Goal: Communication & Community: Share content

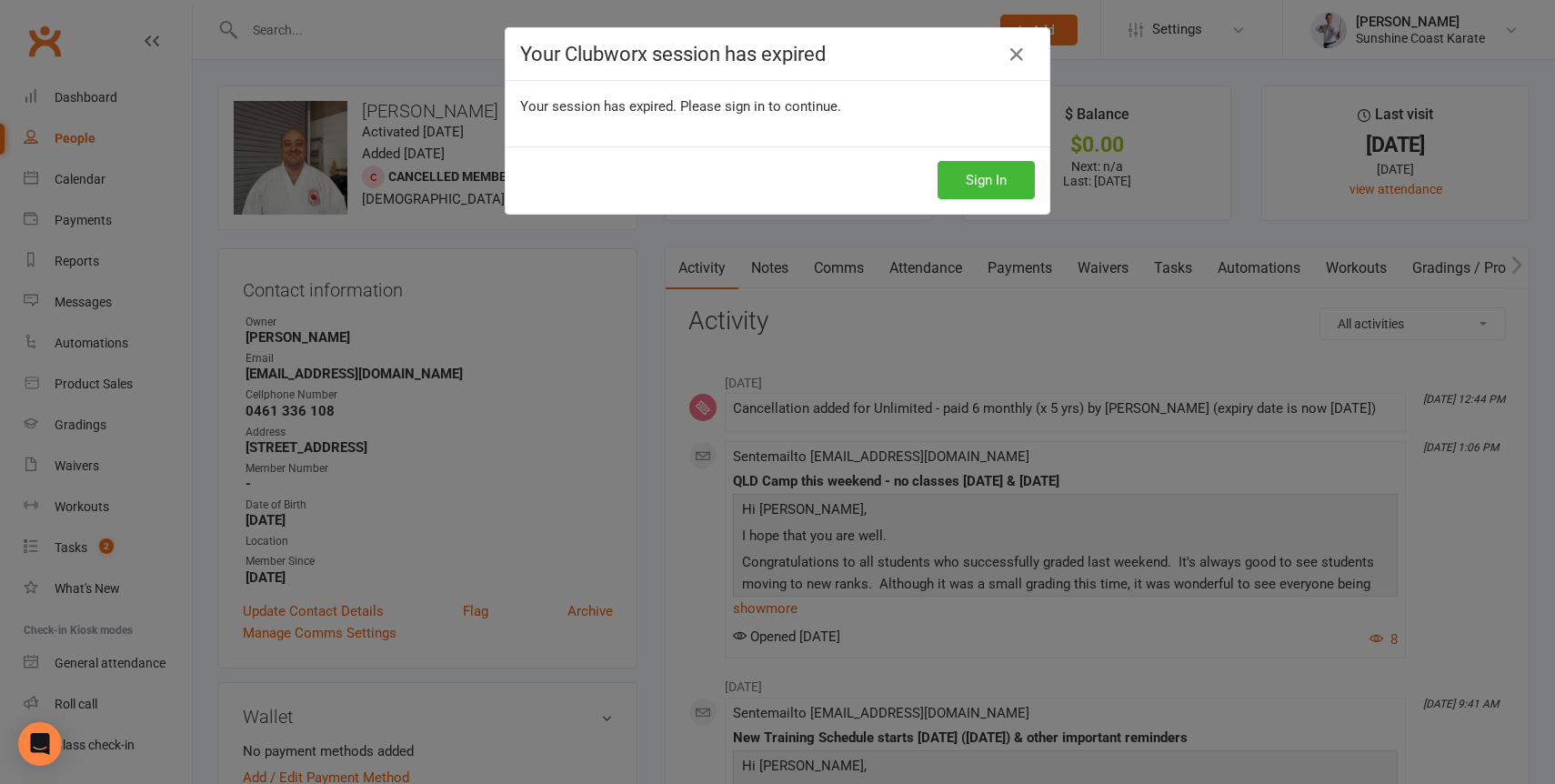
click at [1018, 51] on icon at bounding box center [1016, 54] width 22 height 22
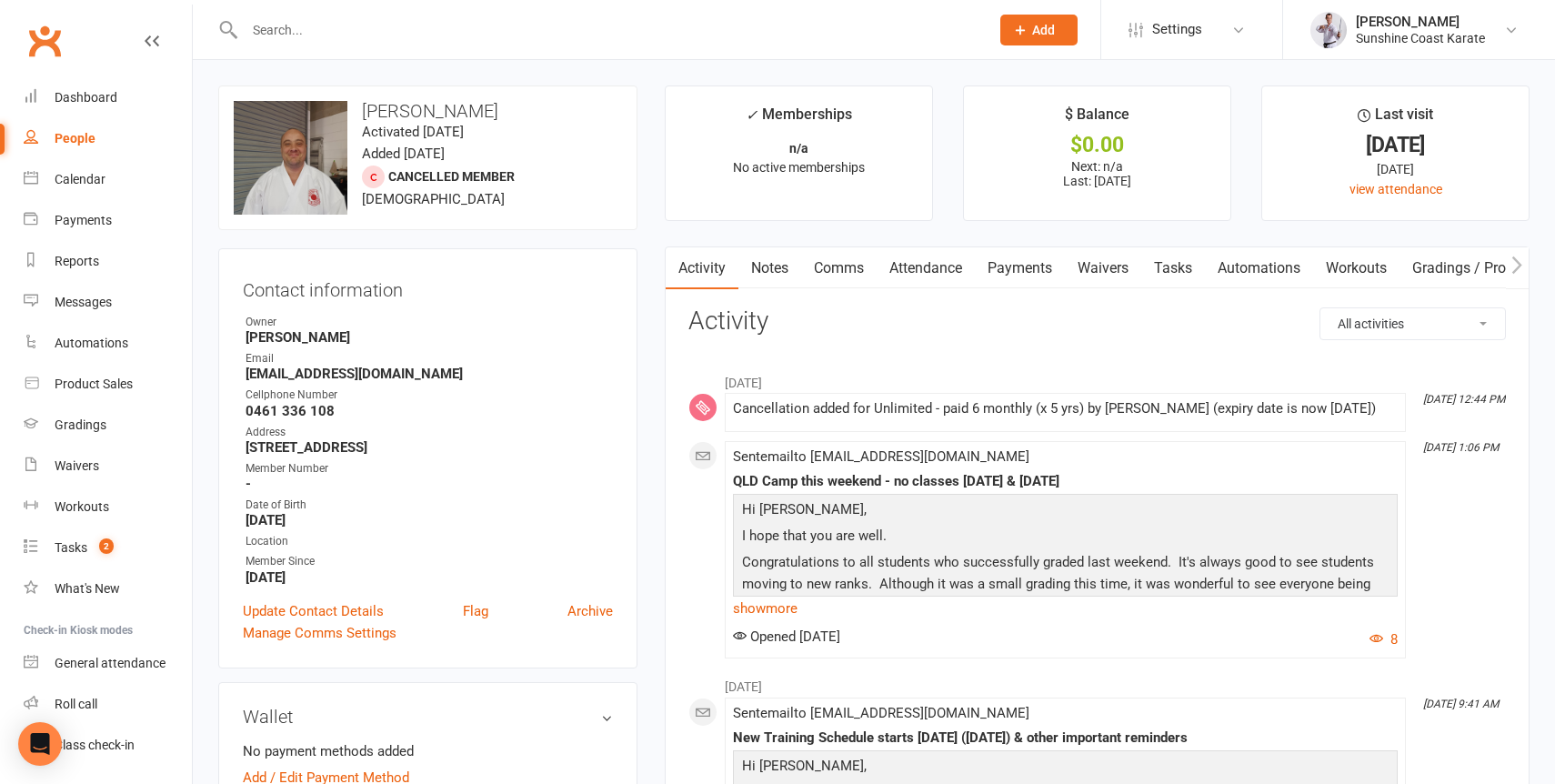
click at [371, 24] on input "text" at bounding box center [608, 29] width 737 height 25
type input "[PERSON_NAME]"
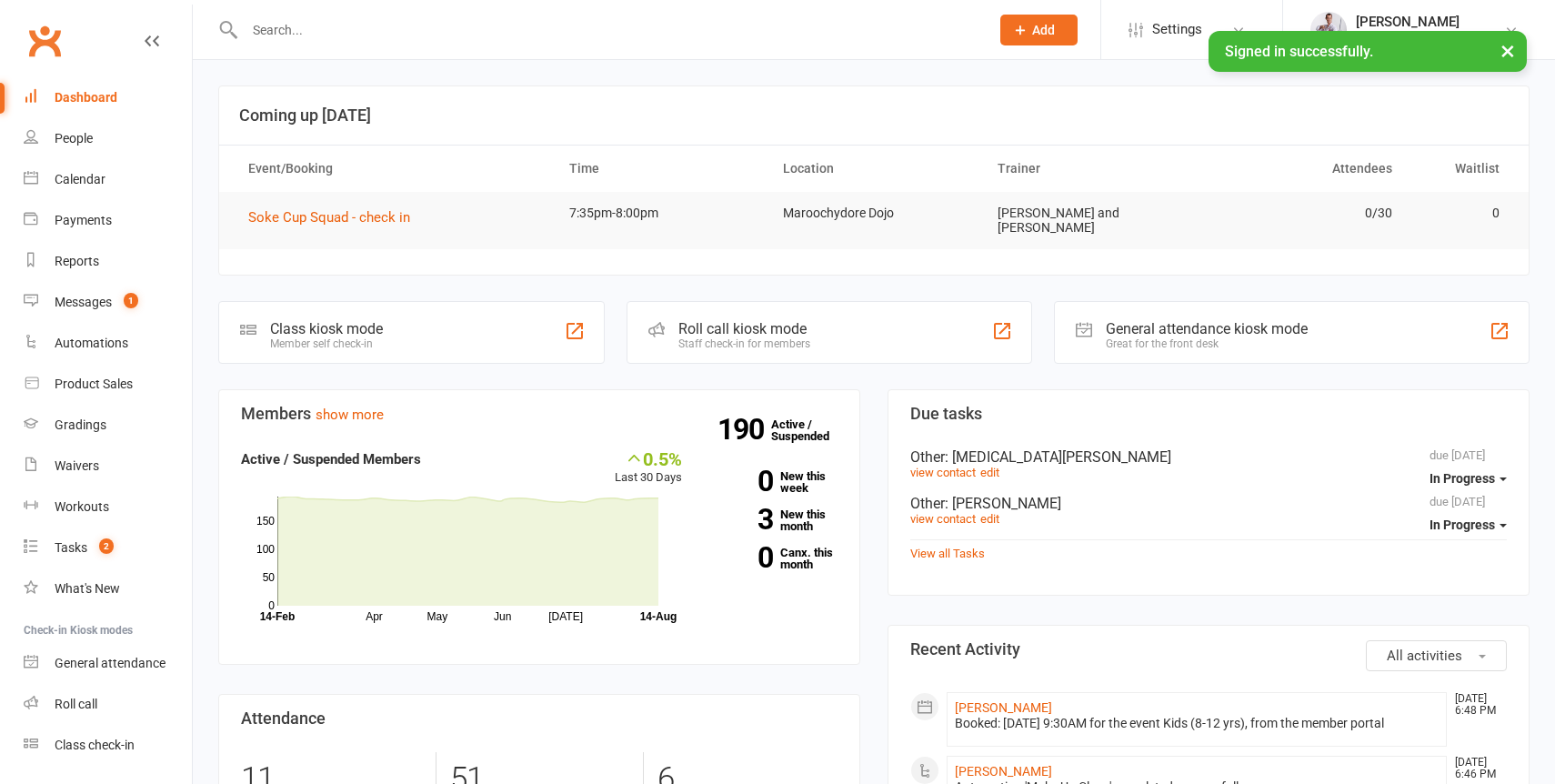
click at [282, 26] on input "text" at bounding box center [608, 29] width 737 height 25
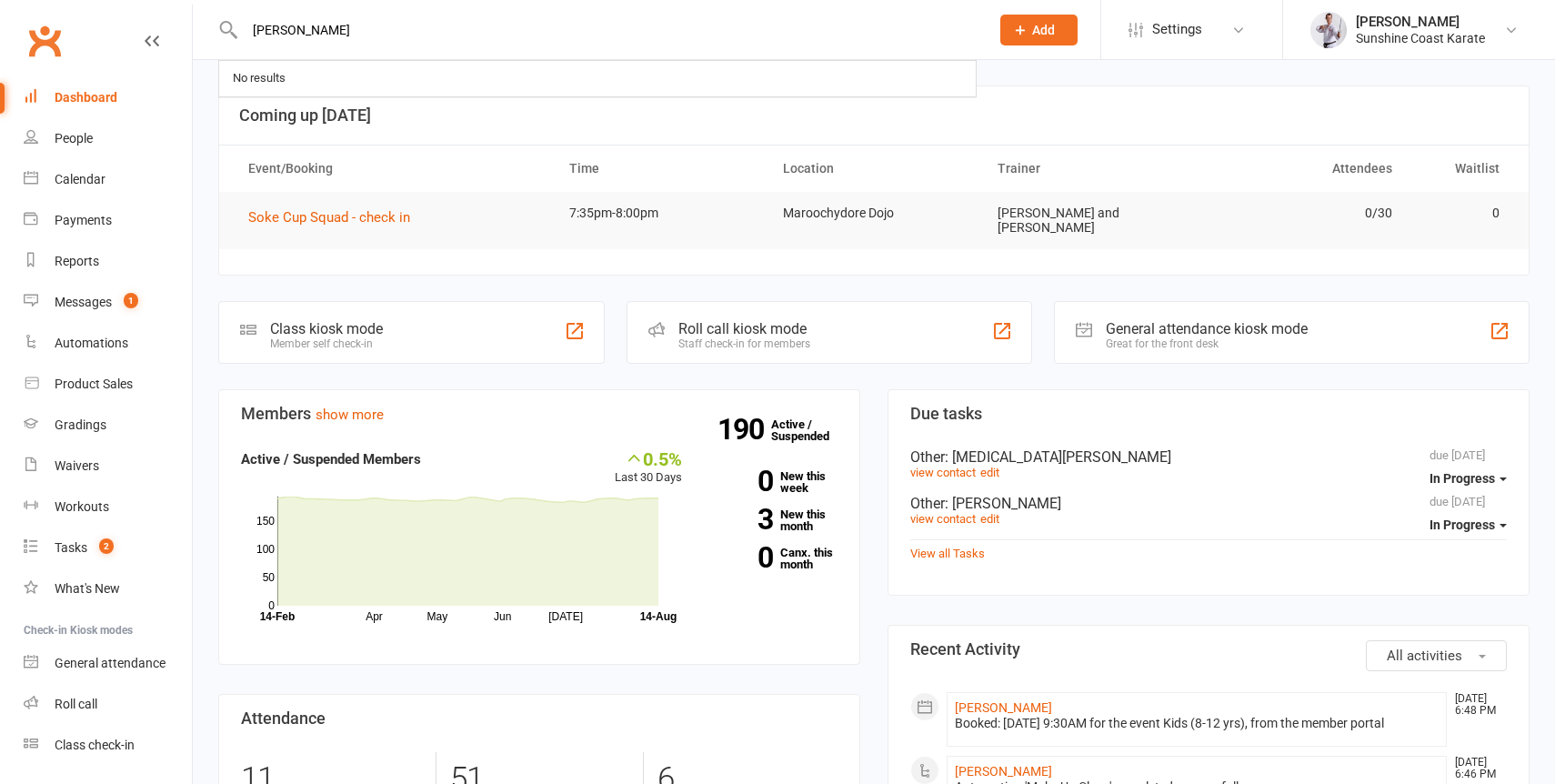
type input "[PERSON_NAME]"
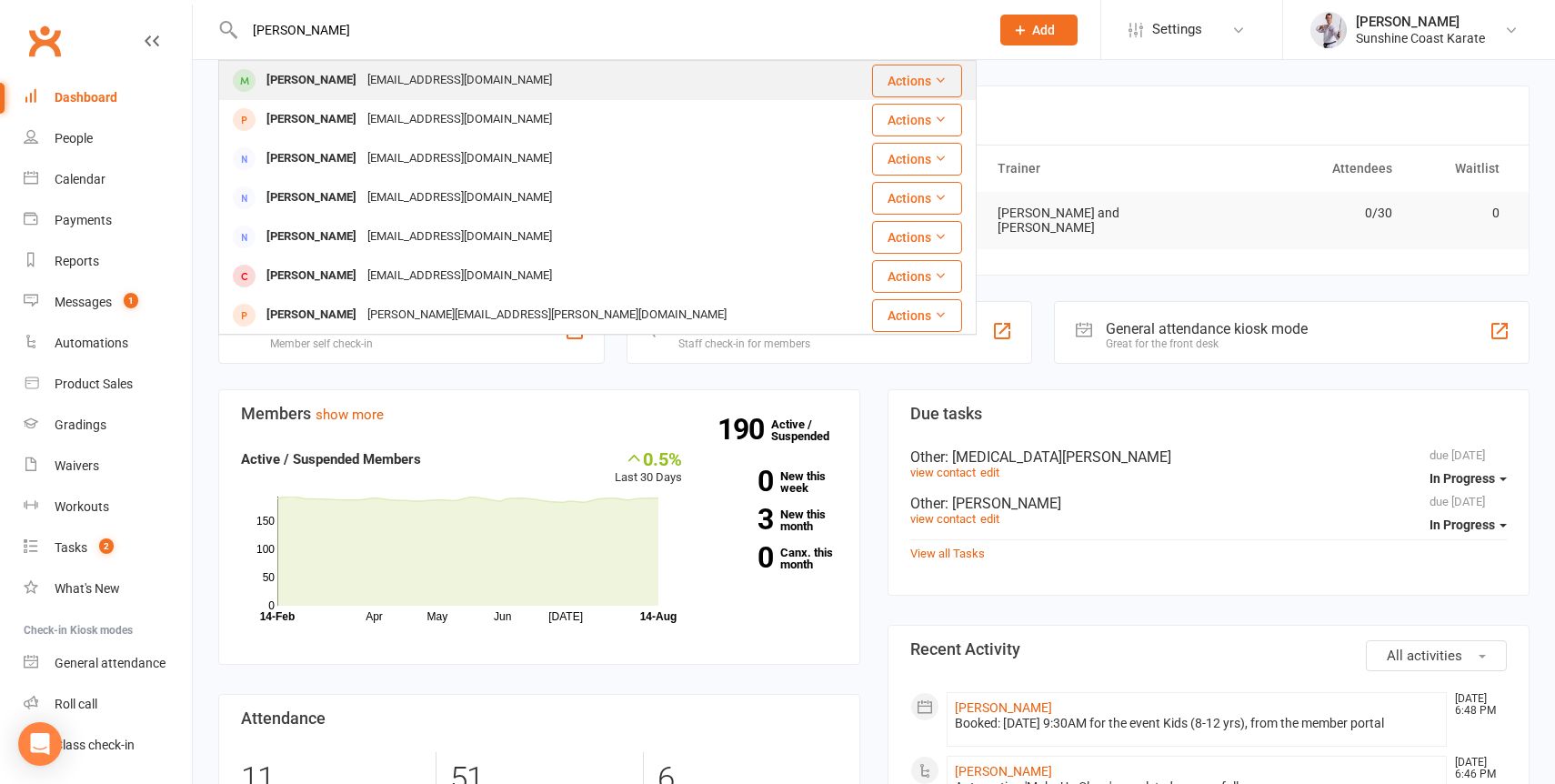
click at [288, 80] on div "[PERSON_NAME]" at bounding box center [312, 80] width 101 height 26
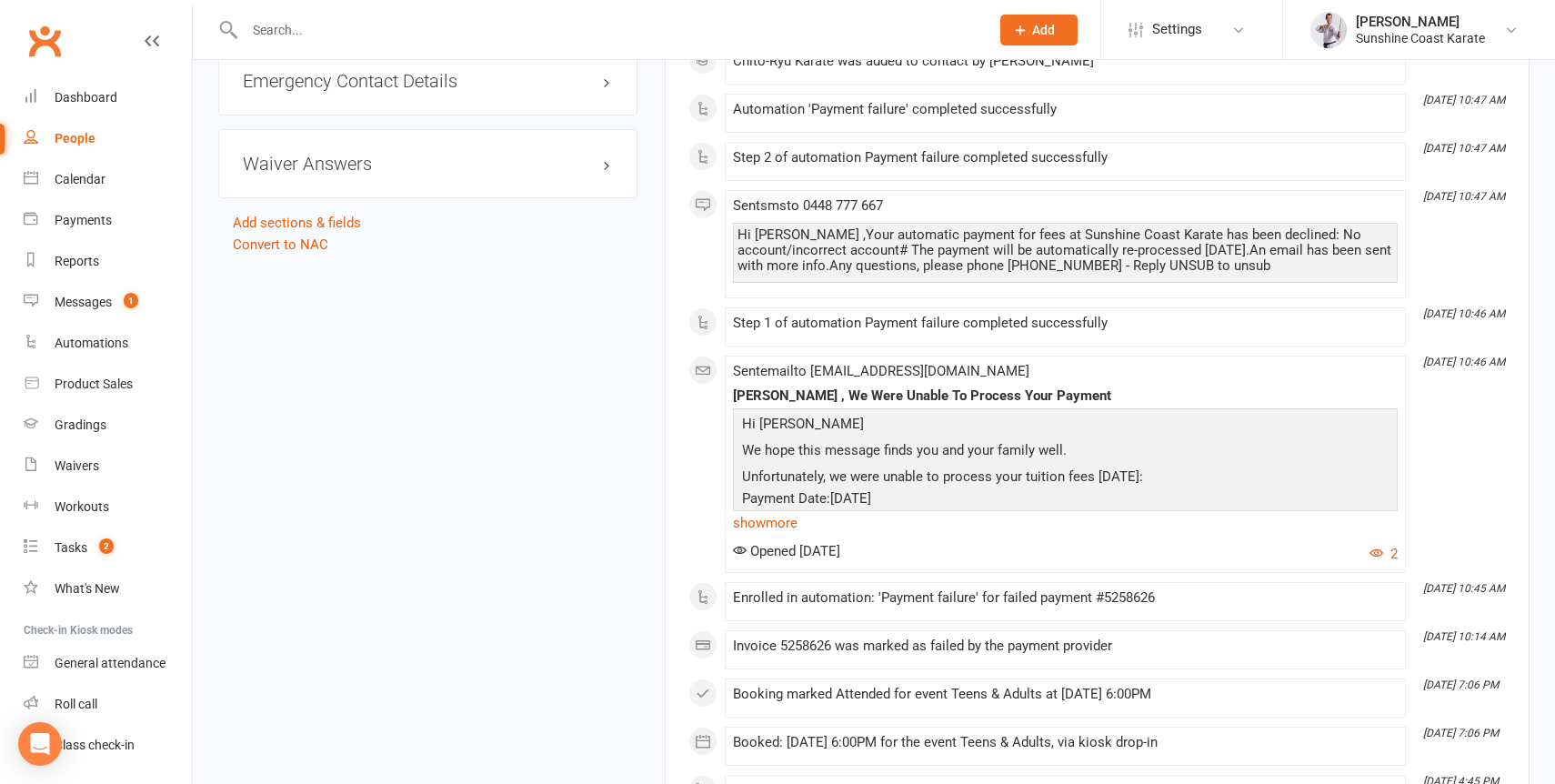
scroll to position [1675, 0]
click at [774, 522] on link "show more" at bounding box center [1066, 519] width 665 height 25
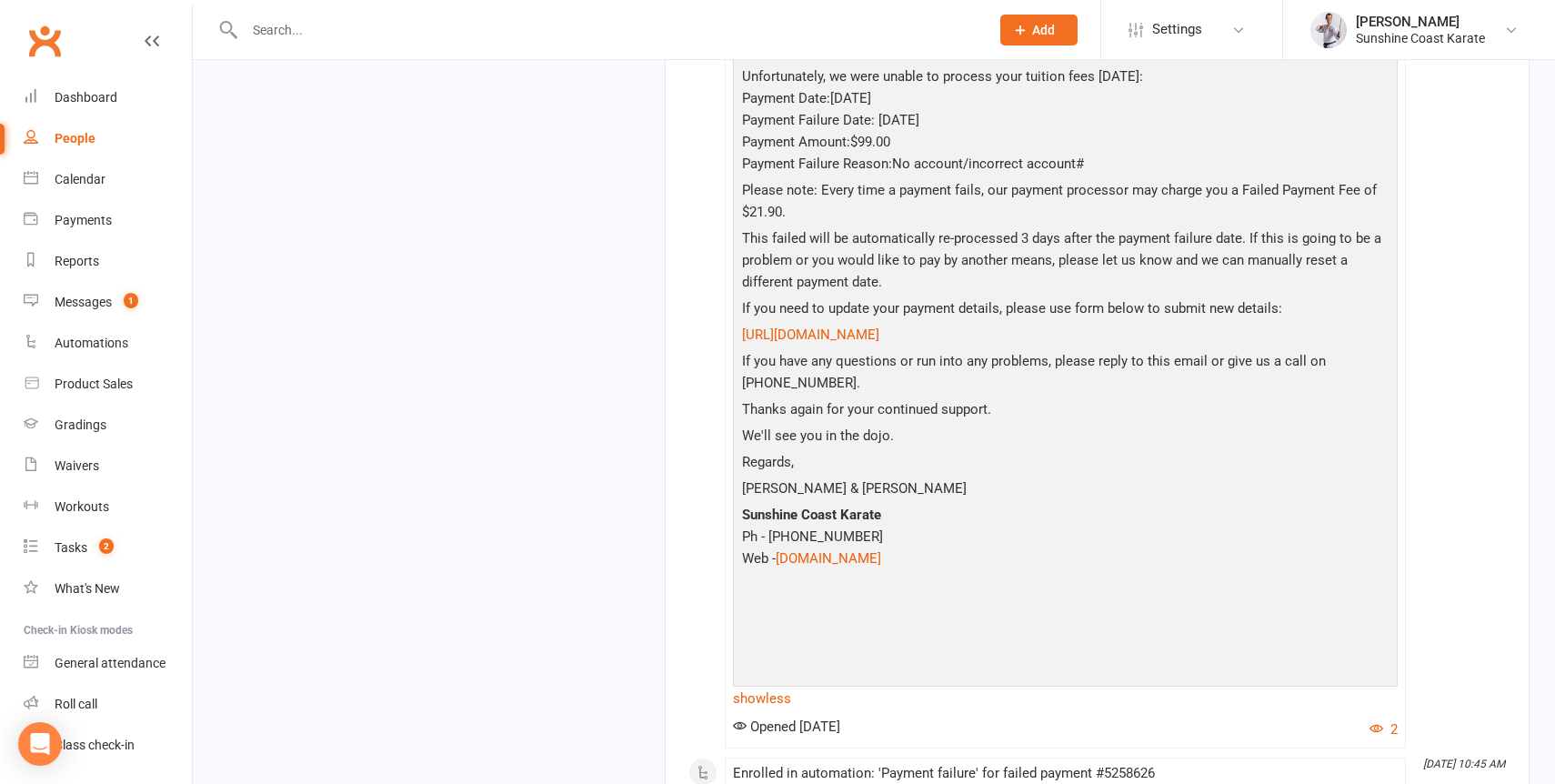
scroll to position [2026, 0]
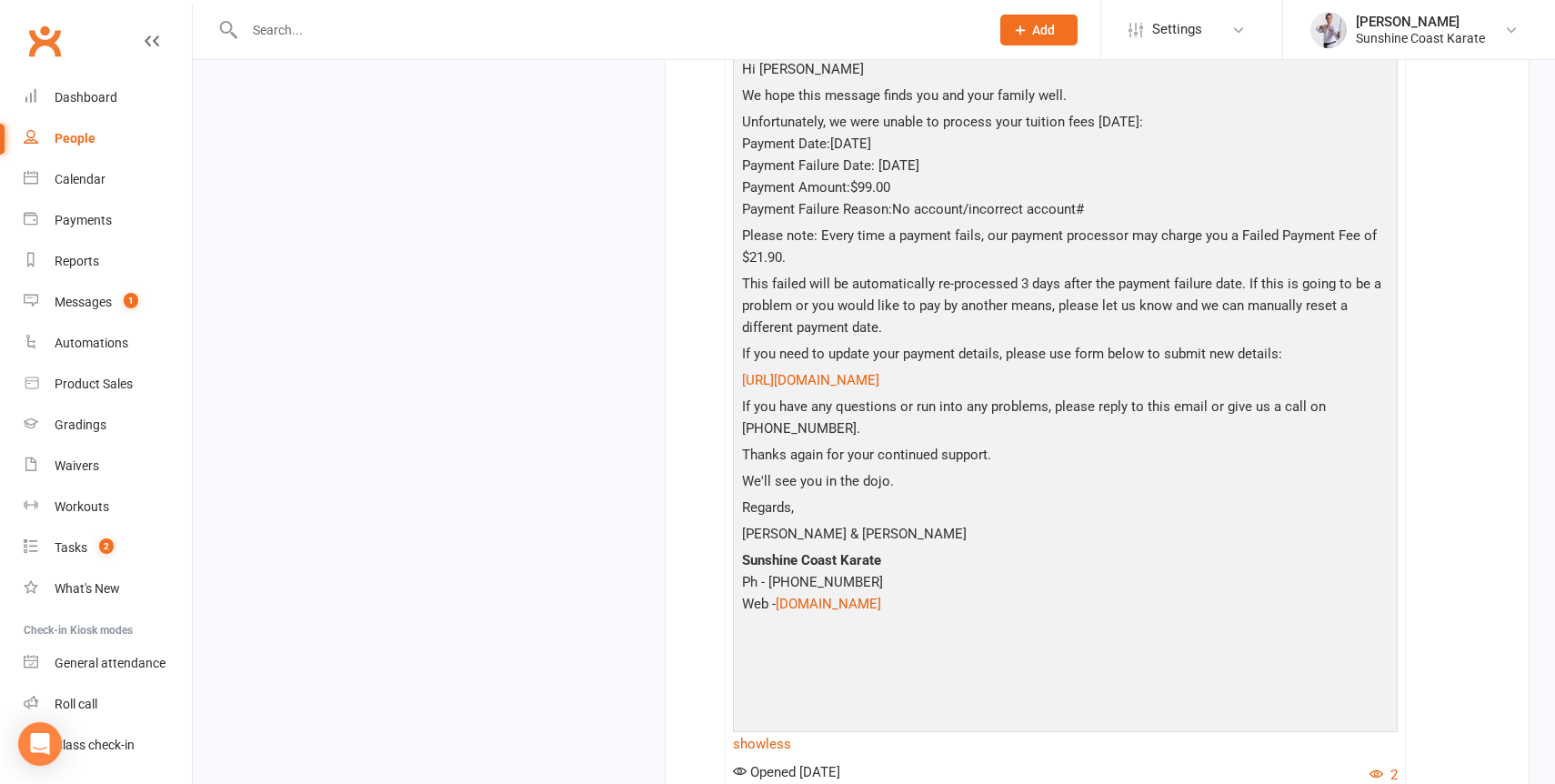
drag, startPoint x: 981, startPoint y: 378, endPoint x: 733, endPoint y: 378, distance: 248.0
click at [734, 378] on div "Hi [PERSON_NAME] We hope this message finds you and your family well. Unfortuna…" at bounding box center [1066, 405] width 665 height 704
copy link "[URL][DOMAIN_NAME]"
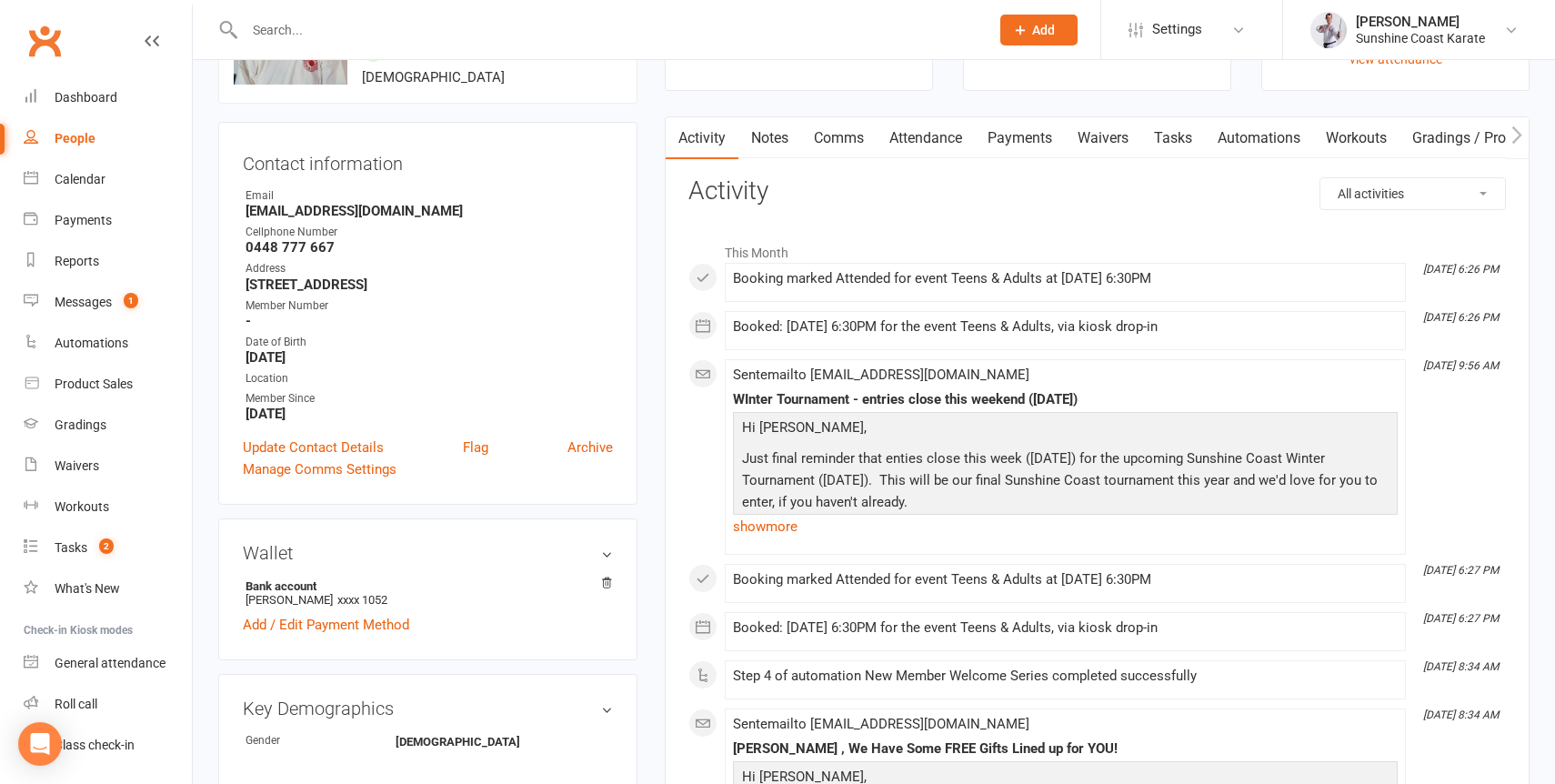
scroll to position [0, 0]
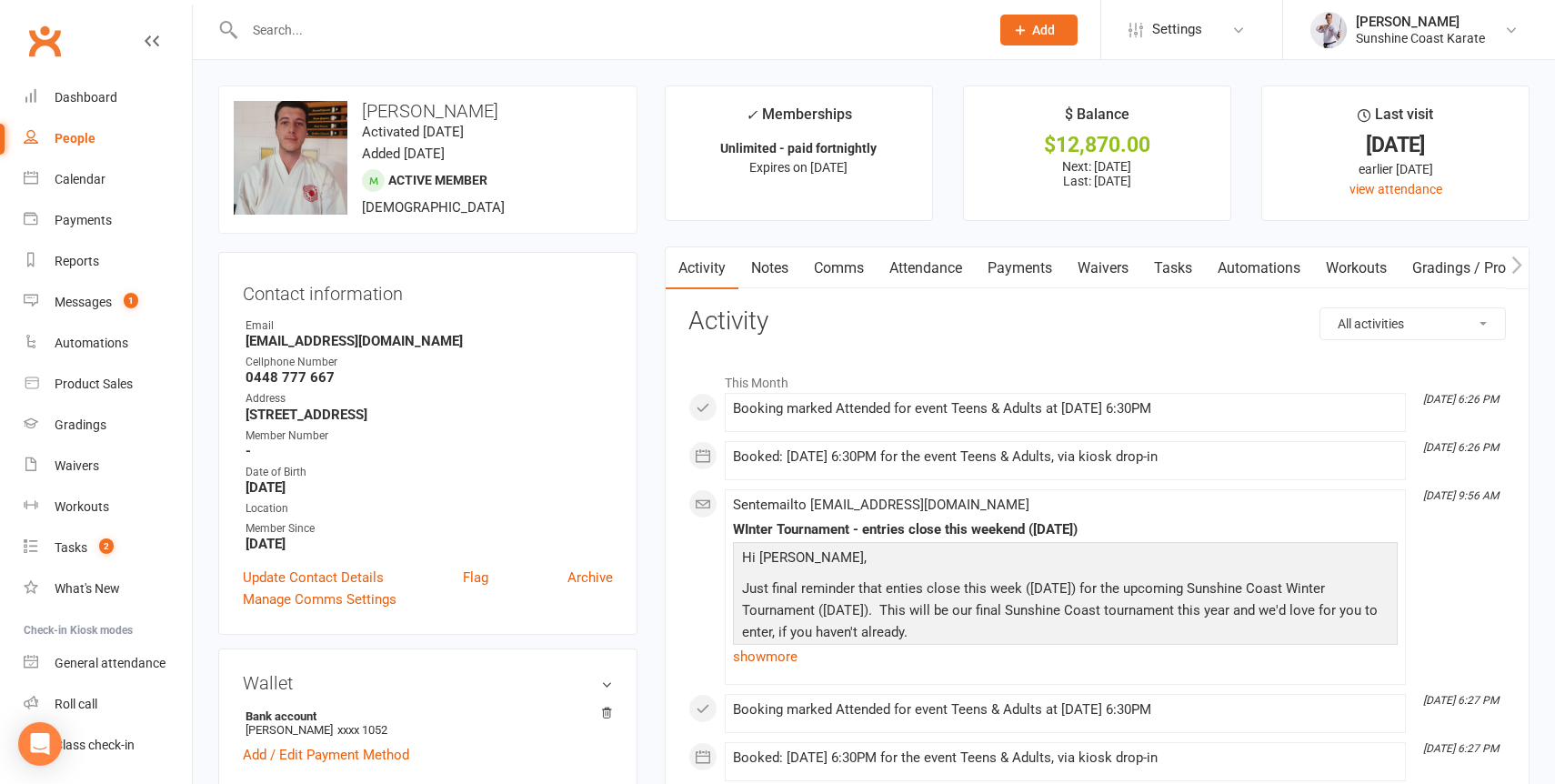
click at [857, 268] on link "Comms" at bounding box center [839, 268] width 76 height 42
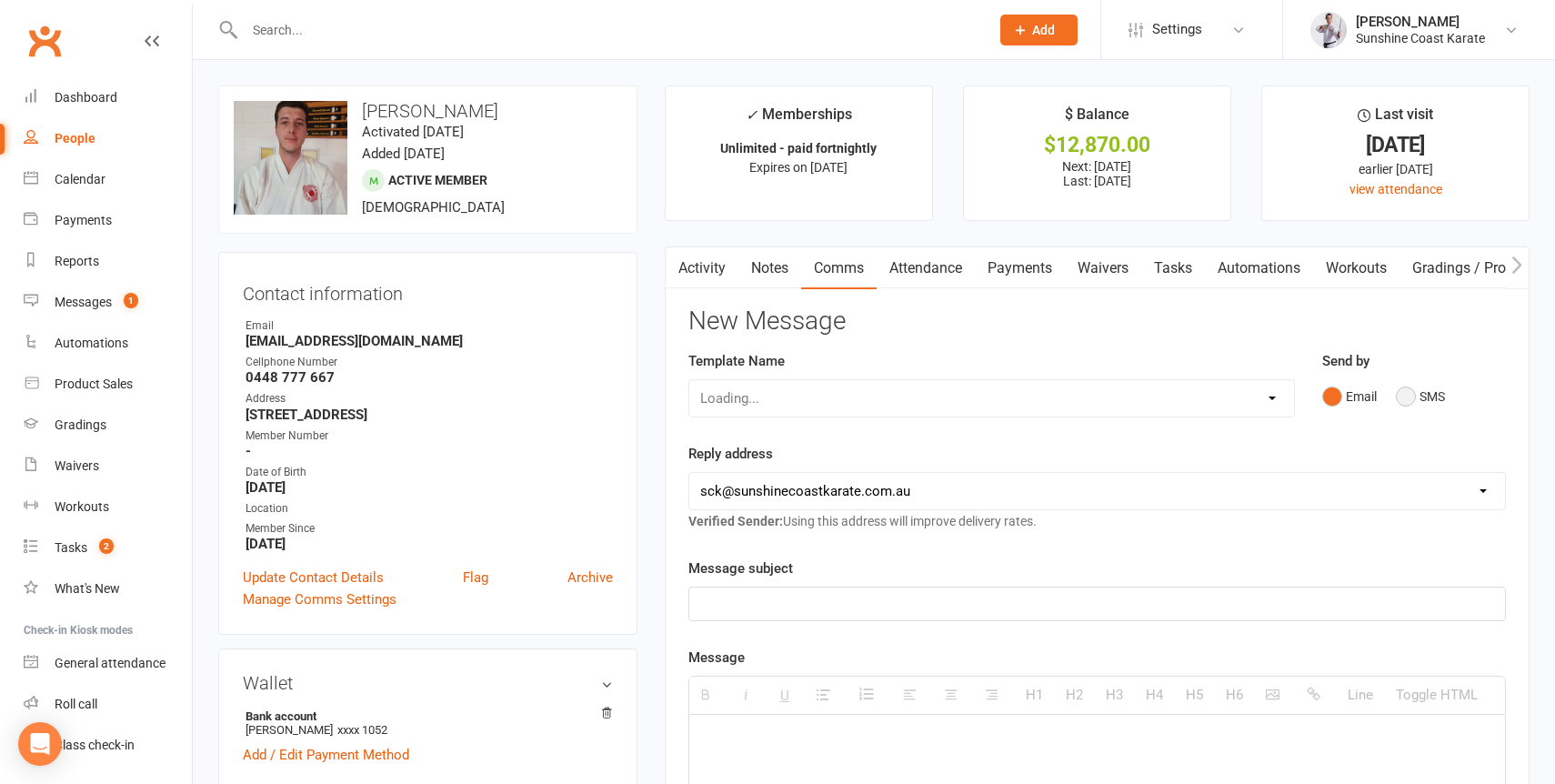
click at [1403, 390] on button "SMS" at bounding box center [1420, 396] width 49 height 35
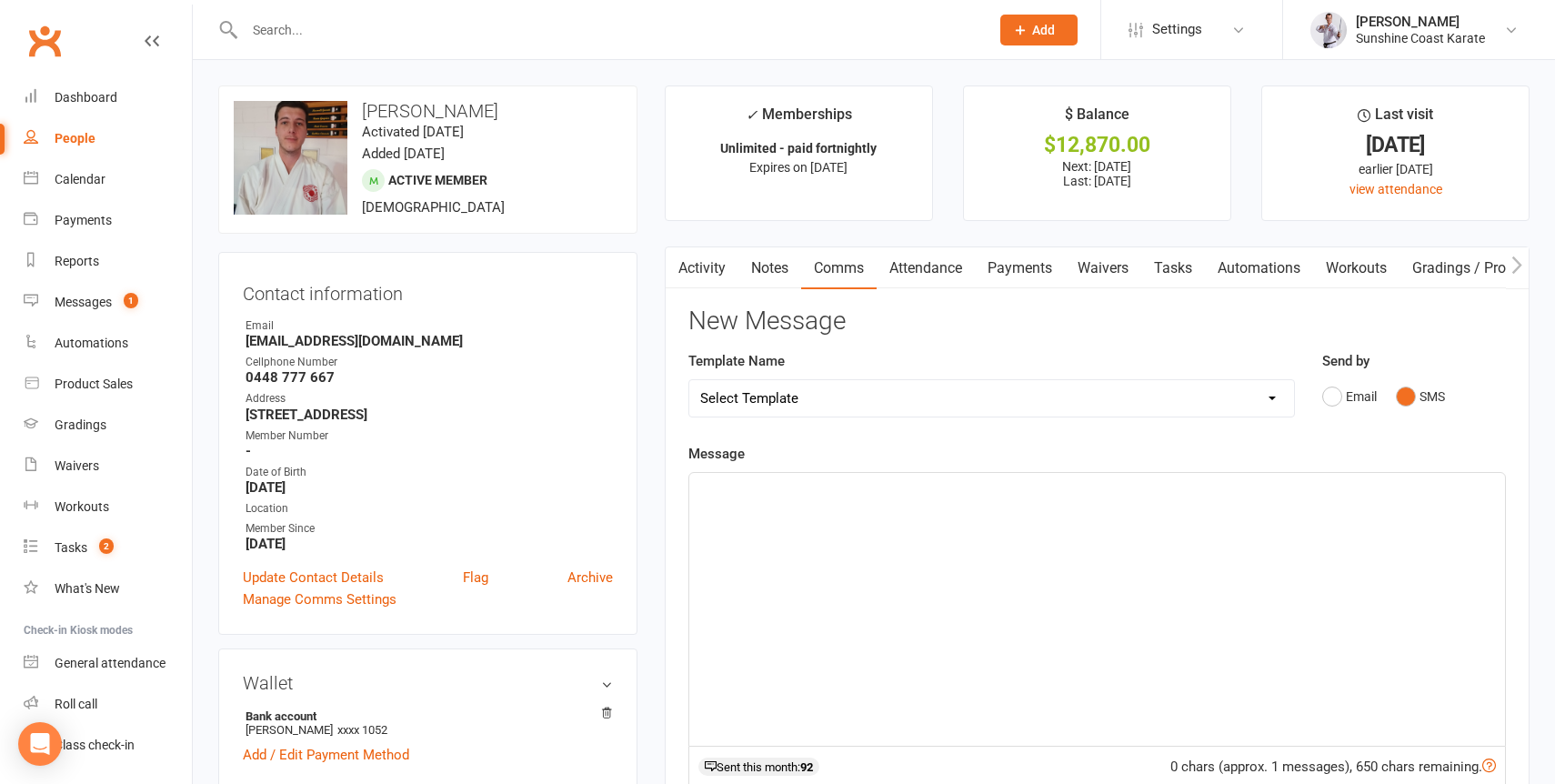
click at [857, 498] on p at bounding box center [1097, 492] width 794 height 22
paste div
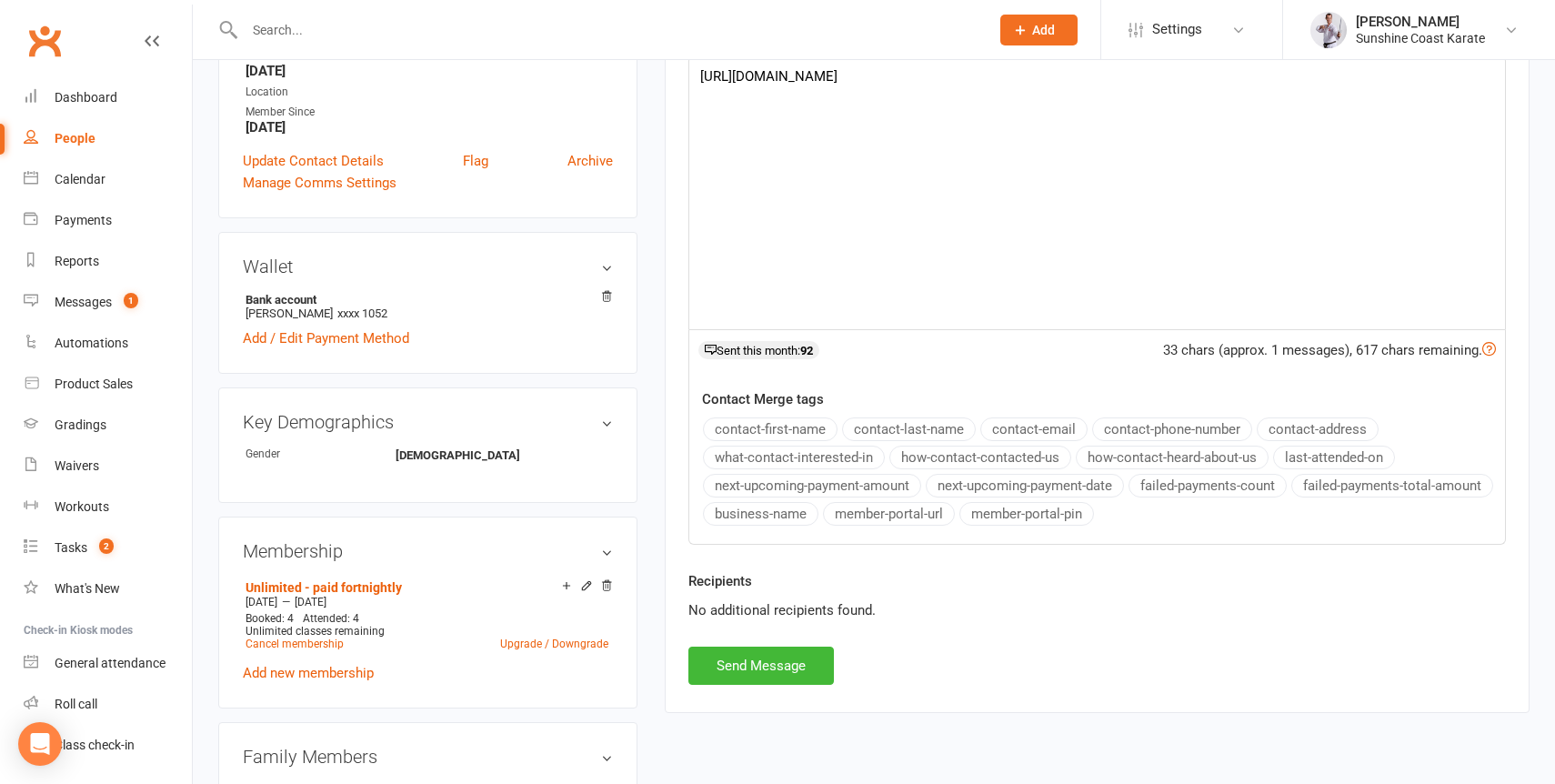
scroll to position [432, 0]
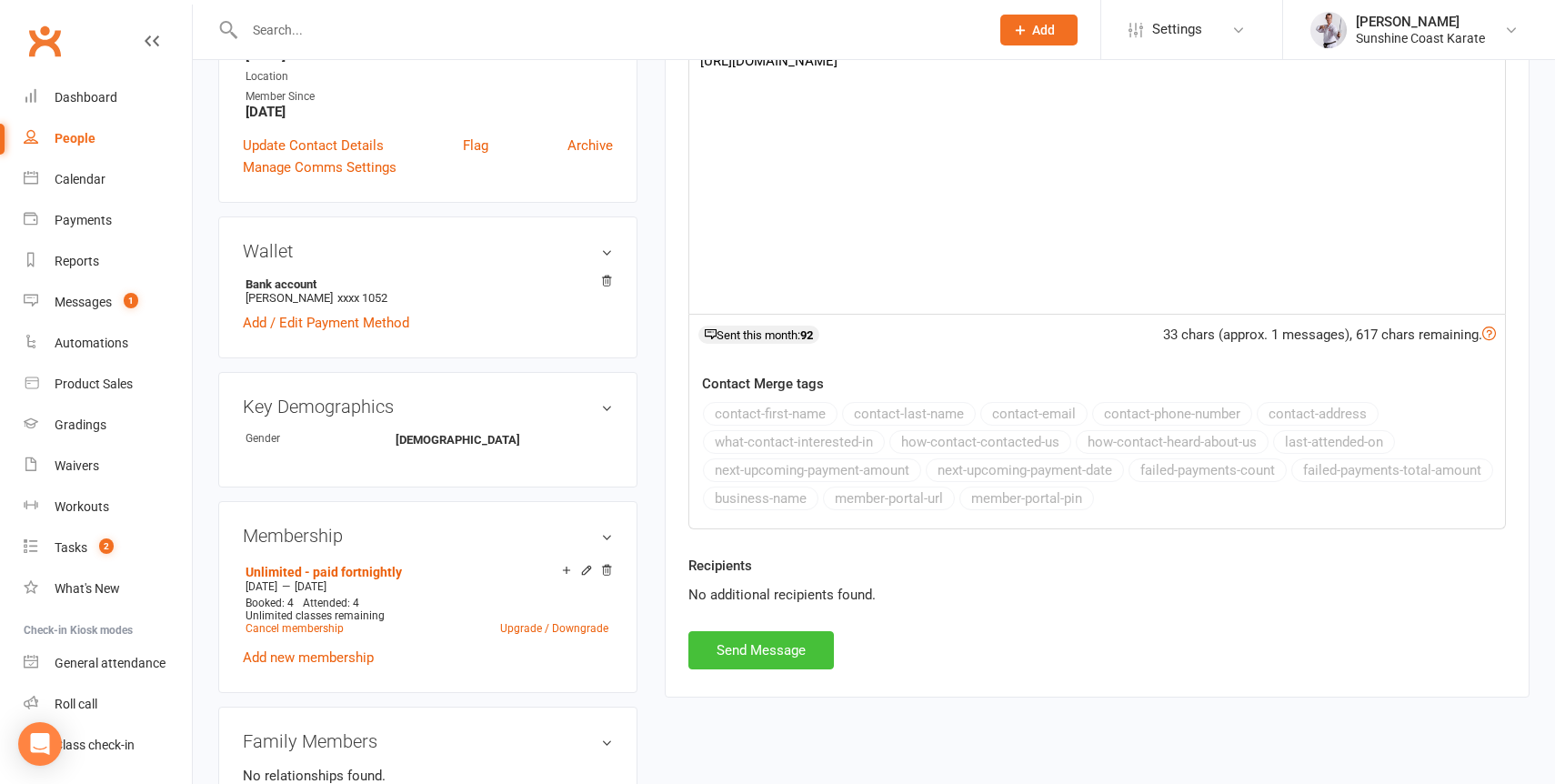
click at [754, 646] on button "Send Message" at bounding box center [762, 650] width 146 height 38
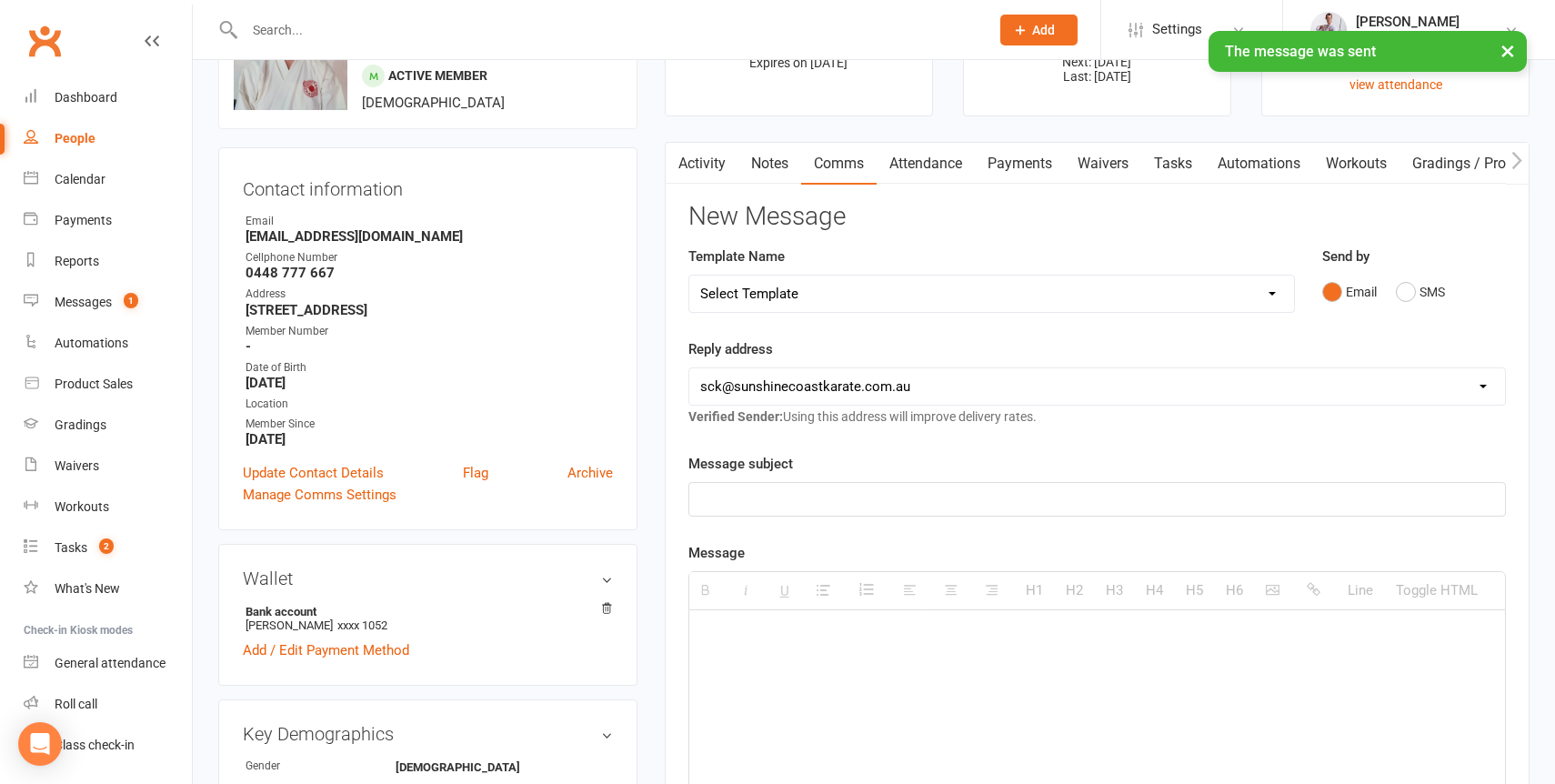
scroll to position [81, 0]
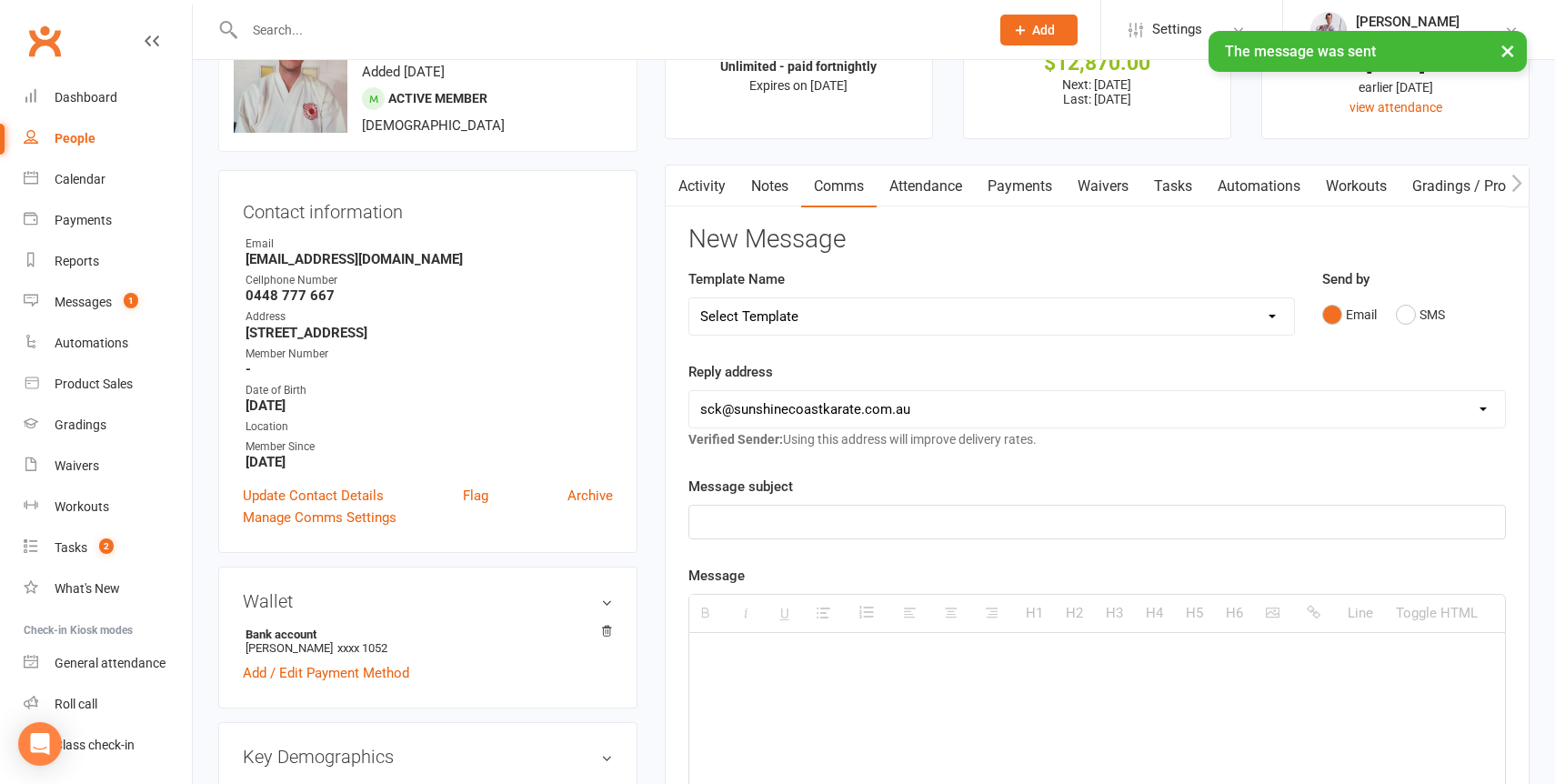
click at [343, 297] on strong "0448 777 667" at bounding box center [429, 295] width 368 height 16
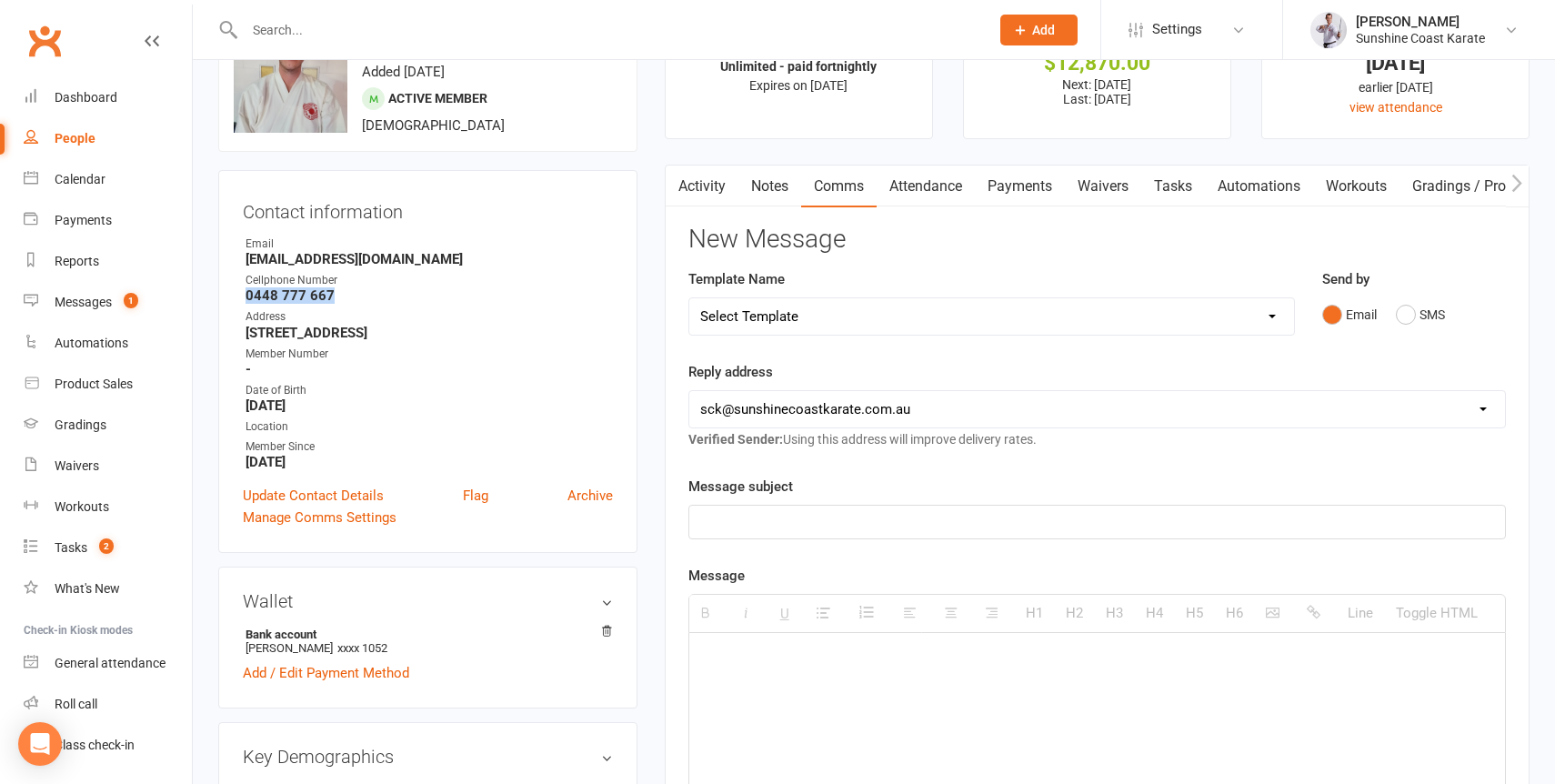
drag, startPoint x: 336, startPoint y: 300, endPoint x: 240, endPoint y: 305, distance: 96.1
click at [240, 305] on div "Contact information Owner Email [EMAIL_ADDRESS][DOMAIN_NAME] Cellphone Number […" at bounding box center [428, 361] width 419 height 383
